Goal: Task Accomplishment & Management: Manage account settings

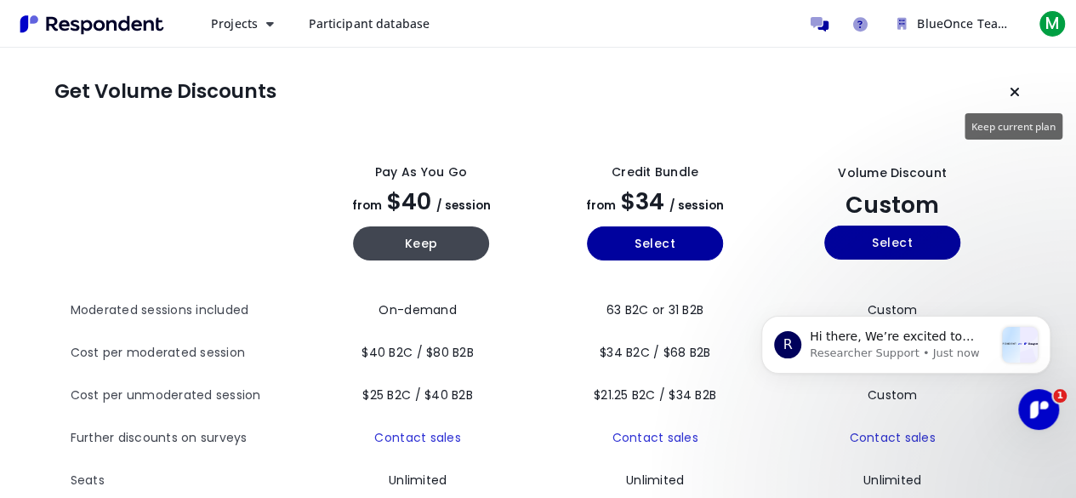
click at [1029, 92] on button "Keep current plan" at bounding box center [1015, 92] width 34 height 34
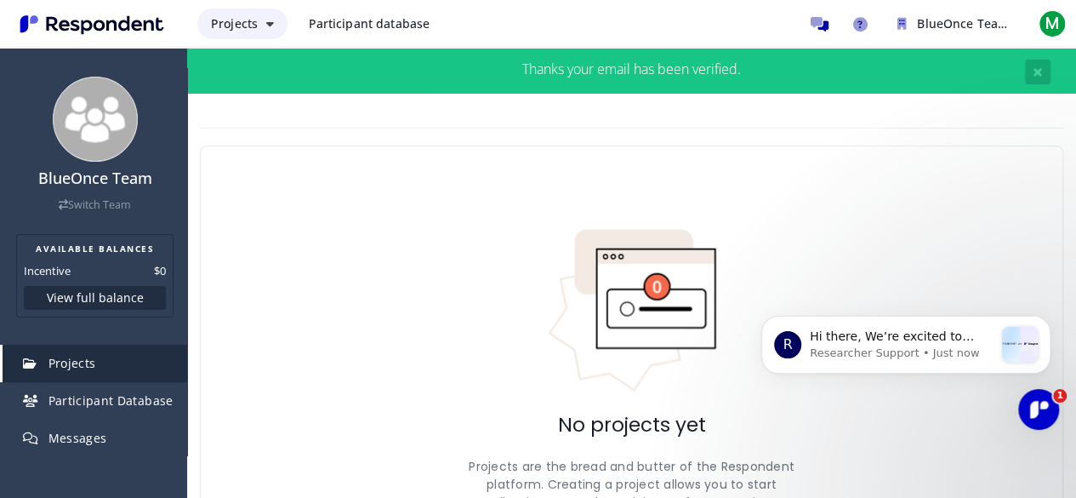
click at [253, 20] on span "Projects" at bounding box center [234, 23] width 47 height 16
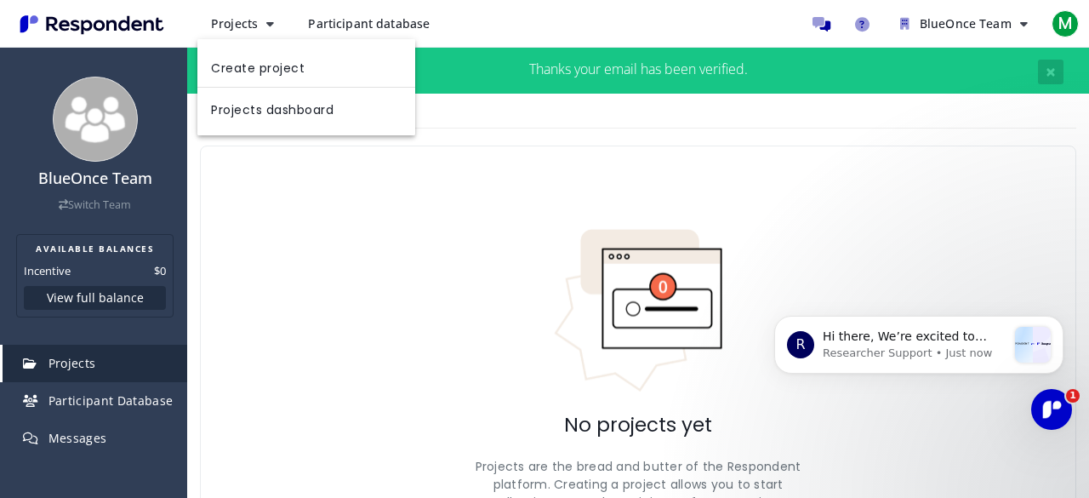
click at [336, 30] on md-backdrop at bounding box center [544, 249] width 1089 height 498
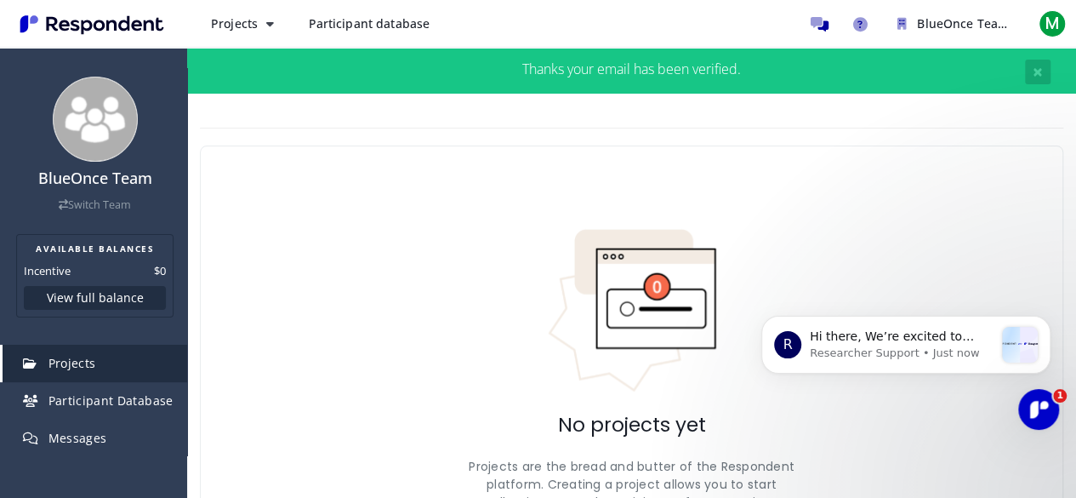
click at [94, 33] on img "Main navigation" at bounding box center [92, 24] width 157 height 28
